Goal: Task Accomplishment & Management: Complete application form

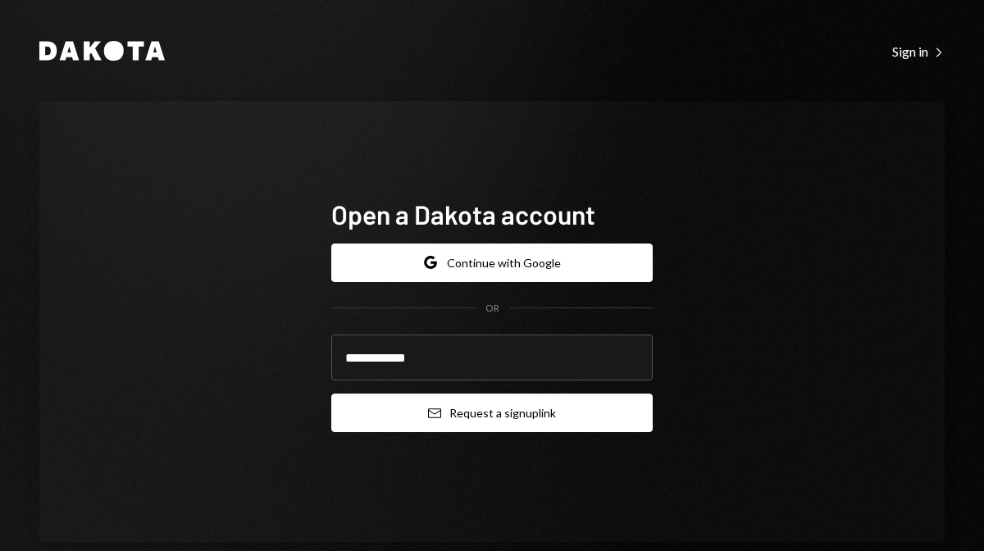
type input "**********"
click at [507, 413] on button "Email Request a sign up link" at bounding box center [492, 413] width 322 height 39
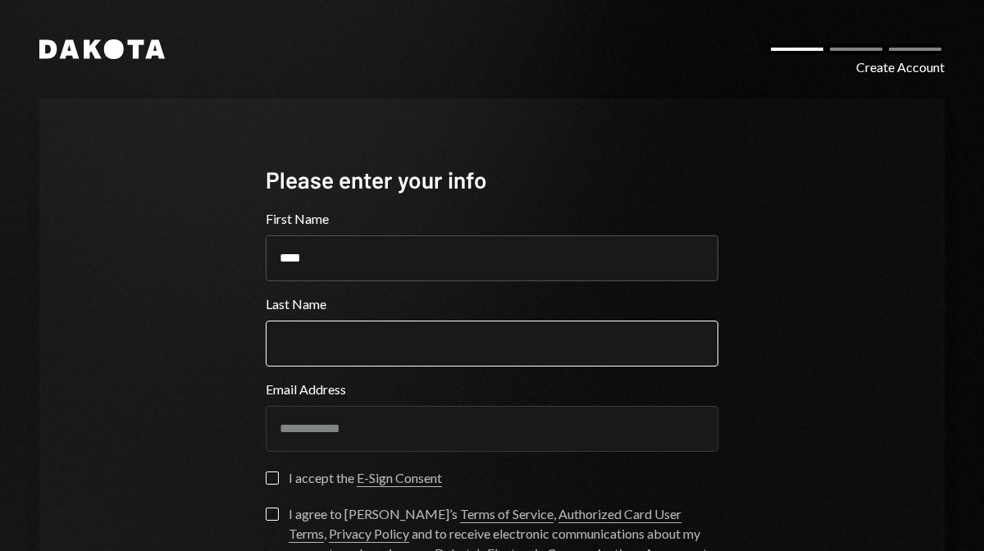
type input "****"
click at [327, 336] on input "Last Name" at bounding box center [492, 344] width 453 height 46
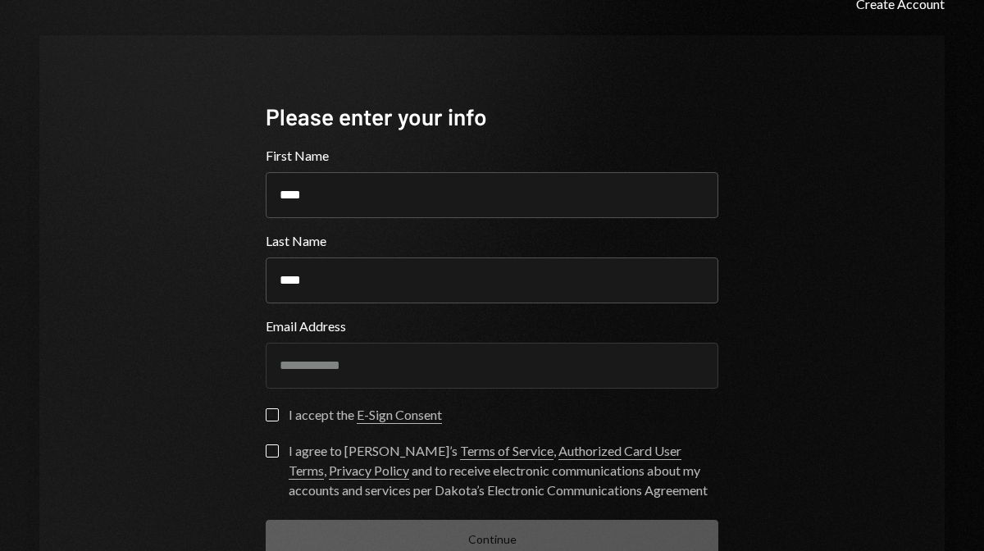
type input "****"
click at [275, 416] on label "I accept the E-Sign Consent" at bounding box center [354, 417] width 176 height 16
click at [275, 416] on button "I accept the E-Sign Consent" at bounding box center [272, 415] width 13 height 13
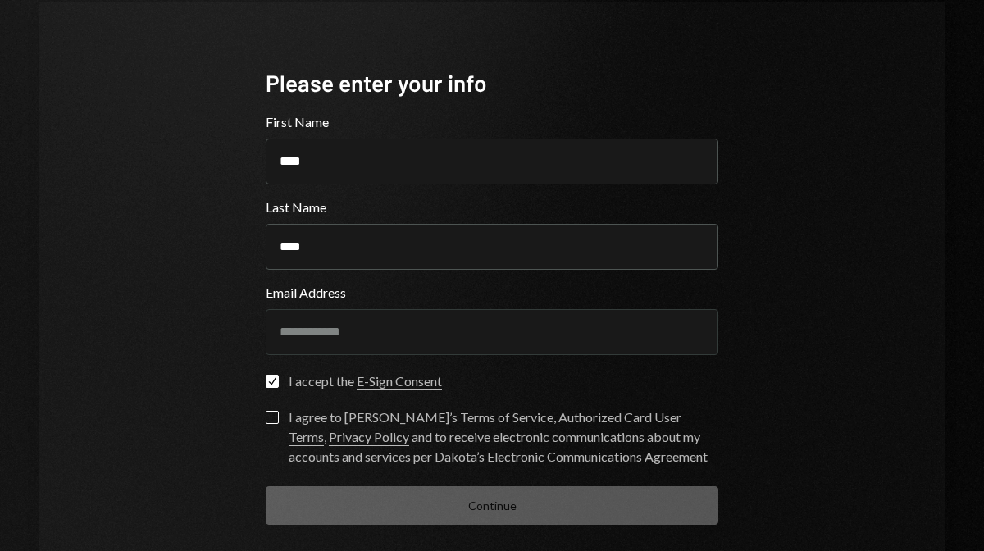
scroll to position [106, 0]
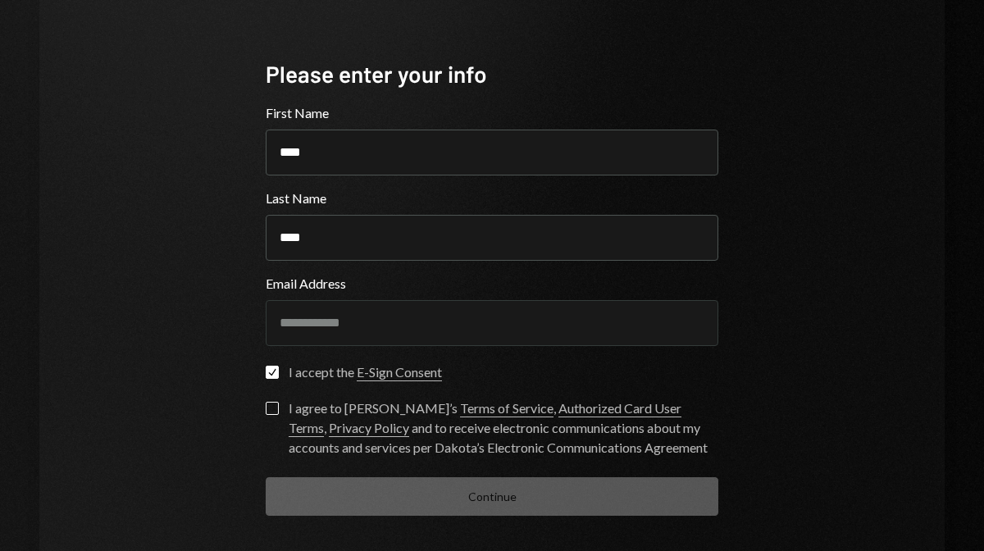
click at [269, 408] on button "I agree to Dakota’s Terms of Service , Authorized Card User Terms , Privacy Pol…" at bounding box center [272, 408] width 13 height 13
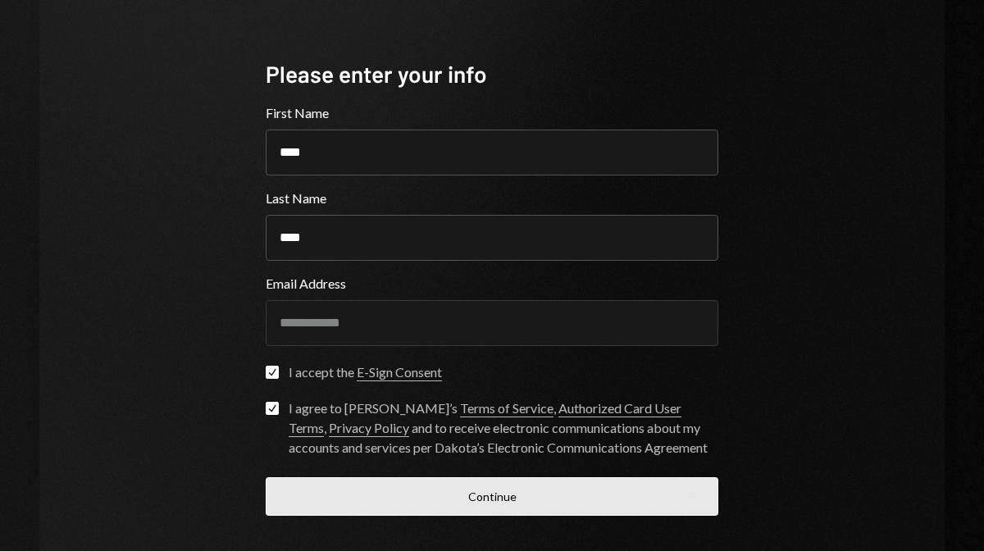
click at [377, 508] on button "Continue" at bounding box center [492, 496] width 453 height 39
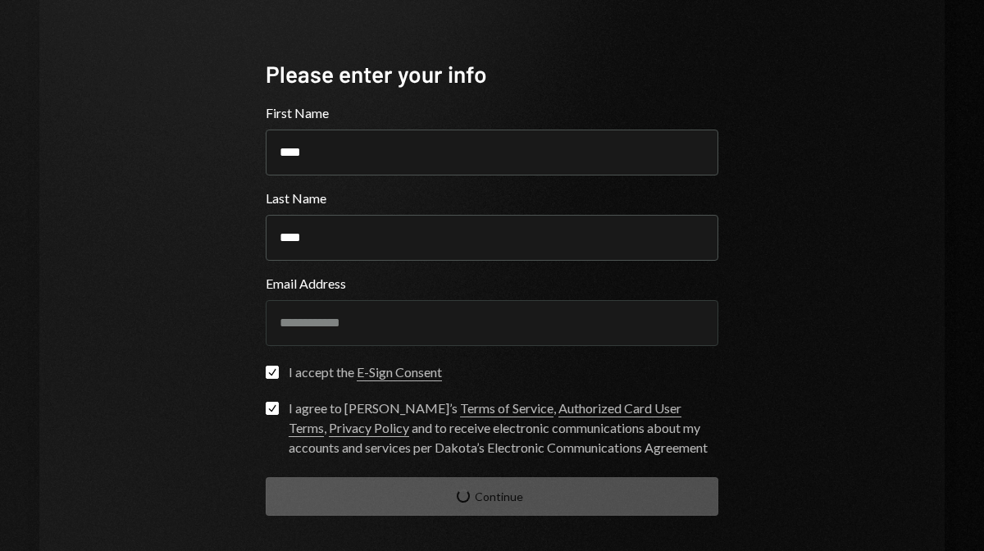
scroll to position [27, 0]
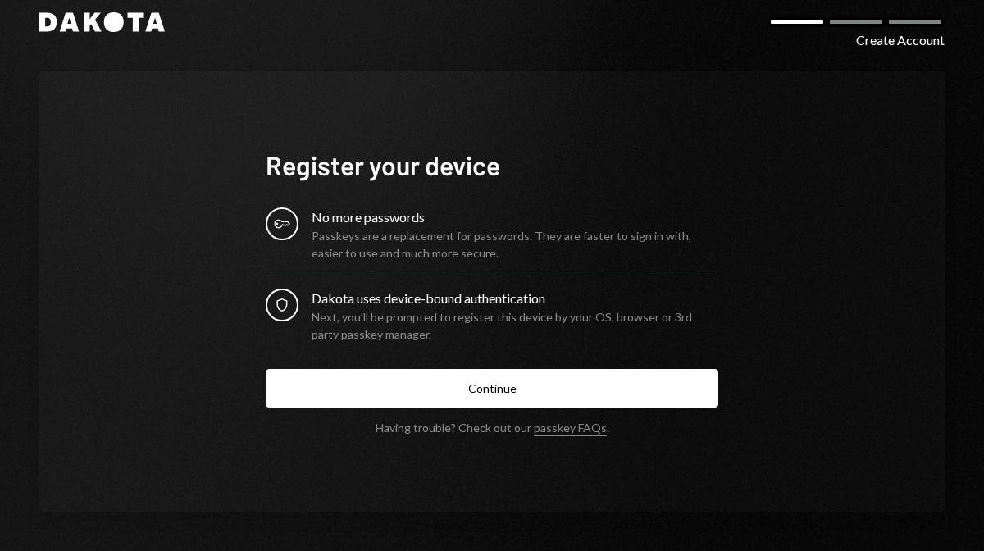
click at [436, 409] on form "Register your device Key No more passwords Passkeys are a replacement for passw…" at bounding box center [492, 291] width 453 height 286
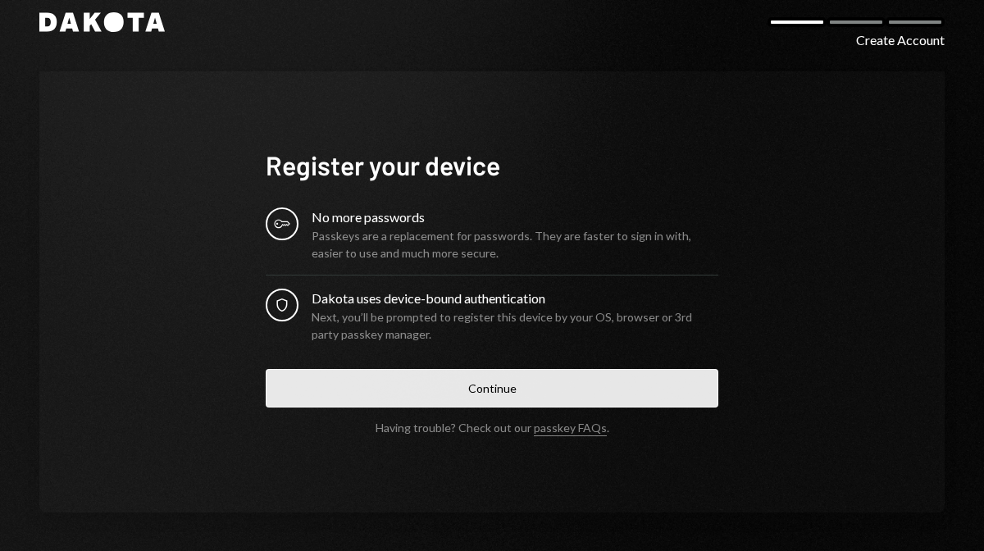
click at [429, 392] on button "Continue" at bounding box center [492, 388] width 453 height 39
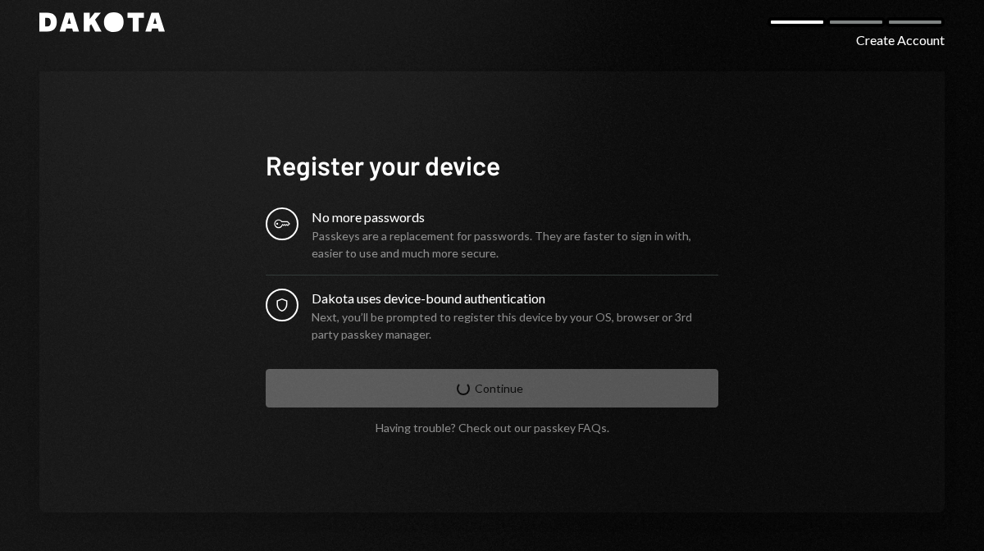
click at [556, 428] on link "passkey FAQs" at bounding box center [570, 429] width 73 height 16
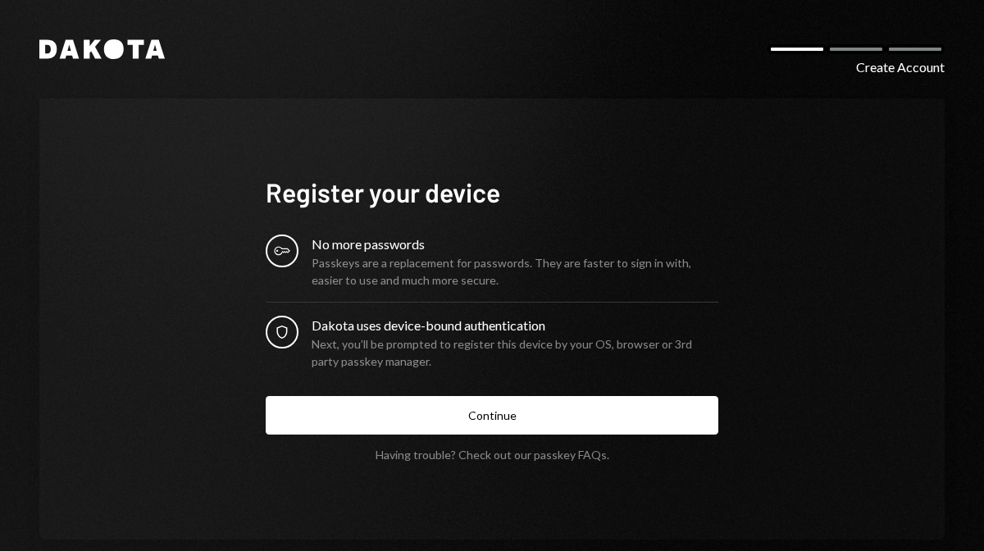
click at [579, 461] on link "passkey FAQs" at bounding box center [570, 456] width 73 height 16
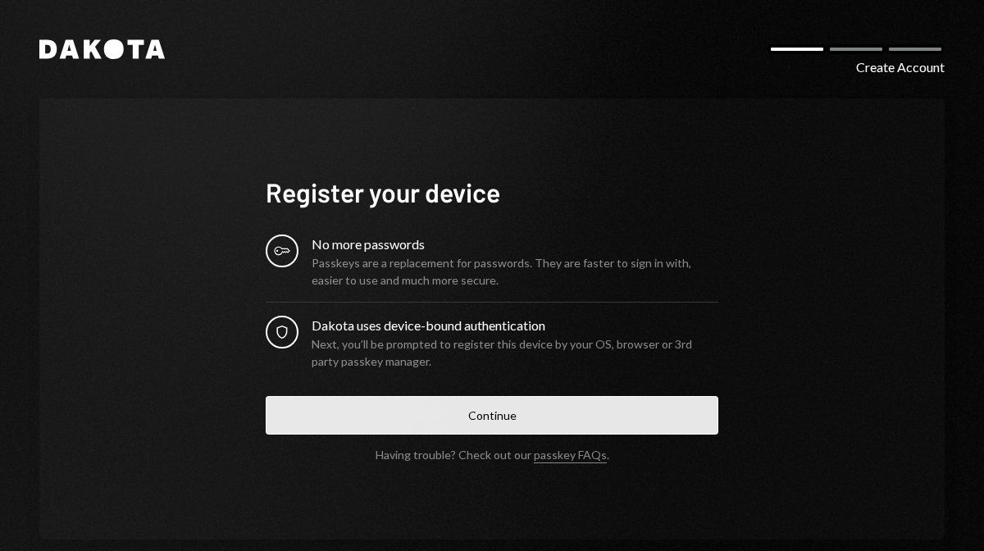
click at [533, 408] on button "Continue" at bounding box center [492, 415] width 453 height 39
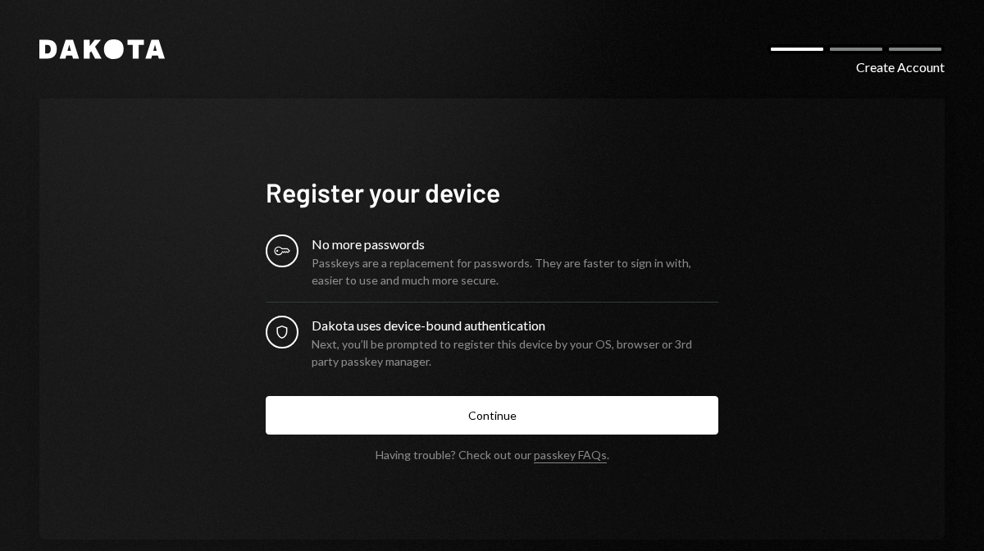
click at [441, 438] on form "Register your device Key No more passwords Passkeys are a replacement for passw…" at bounding box center [492, 319] width 453 height 286
click at [431, 419] on button "Continue" at bounding box center [492, 415] width 453 height 39
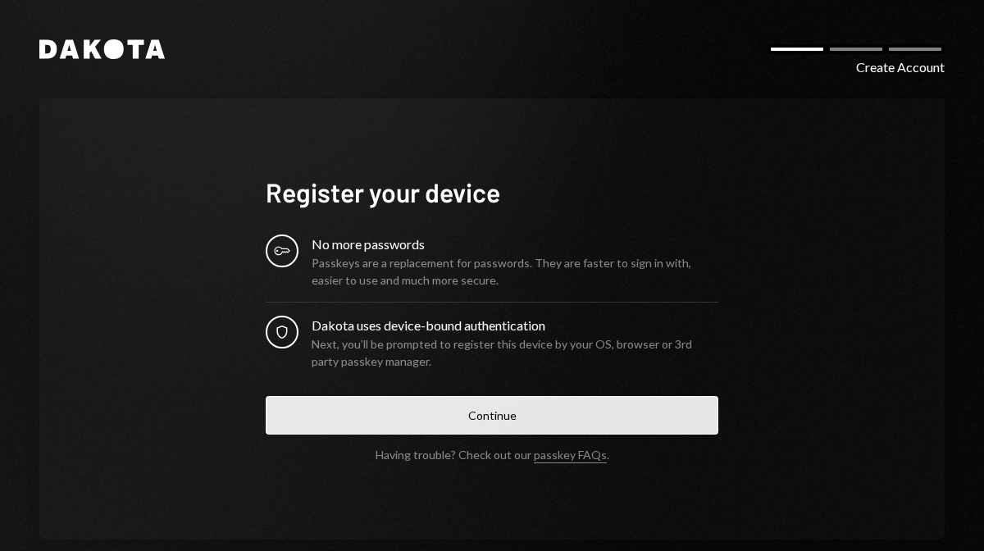
click at [439, 428] on button "Continue" at bounding box center [492, 415] width 453 height 39
click at [450, 405] on button "Continue" at bounding box center [492, 415] width 453 height 39
click at [486, 429] on button "Continue" at bounding box center [492, 415] width 453 height 39
click at [441, 406] on button "Continue" at bounding box center [492, 415] width 453 height 39
